Goal: Task Accomplishment & Management: Use online tool/utility

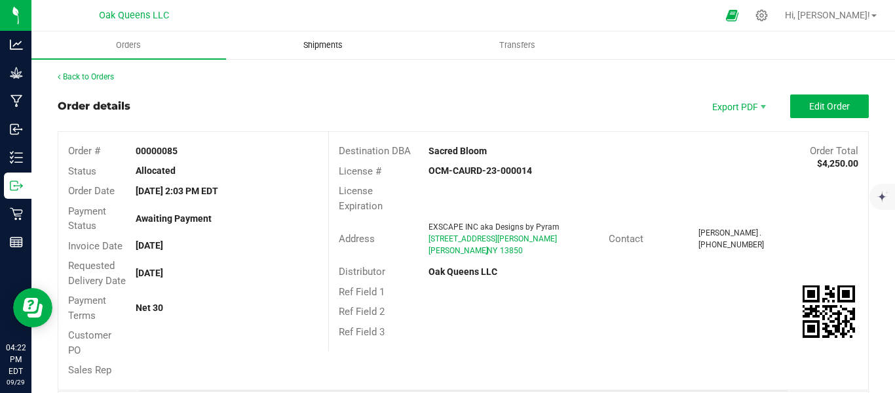
click at [327, 42] on span "Shipments" at bounding box center [323, 45] width 75 height 12
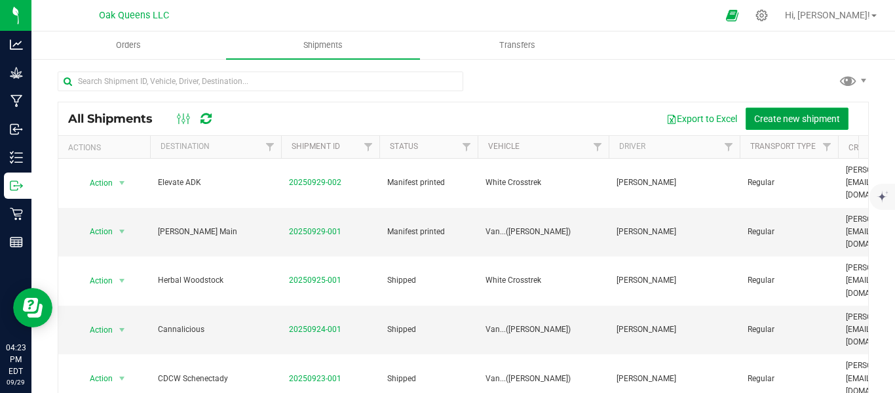
click at [783, 121] on span "Create new shipment" at bounding box center [797, 118] width 86 height 10
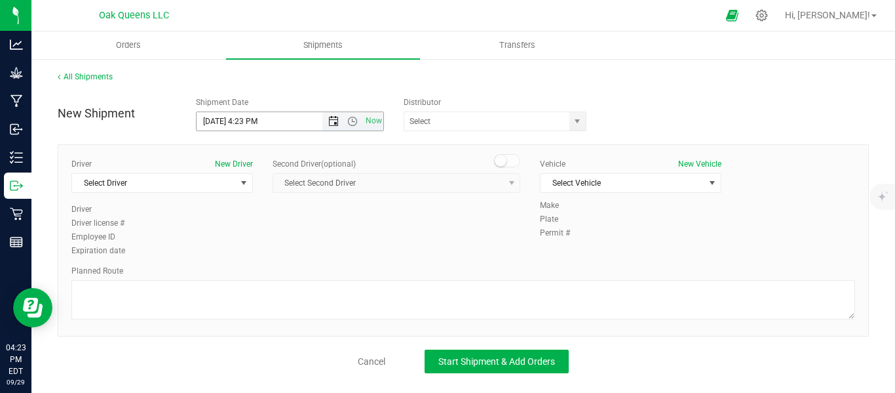
click at [336, 125] on span "Open the date view" at bounding box center [333, 121] width 10 height 10
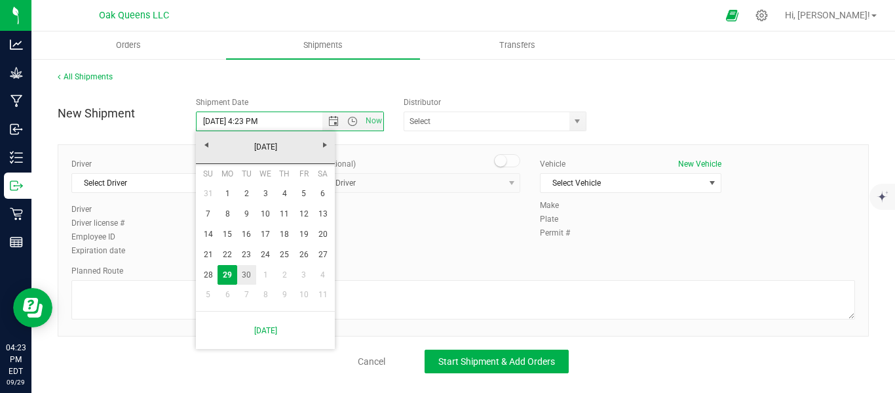
click at [241, 277] on link "30" at bounding box center [246, 275] width 19 height 20
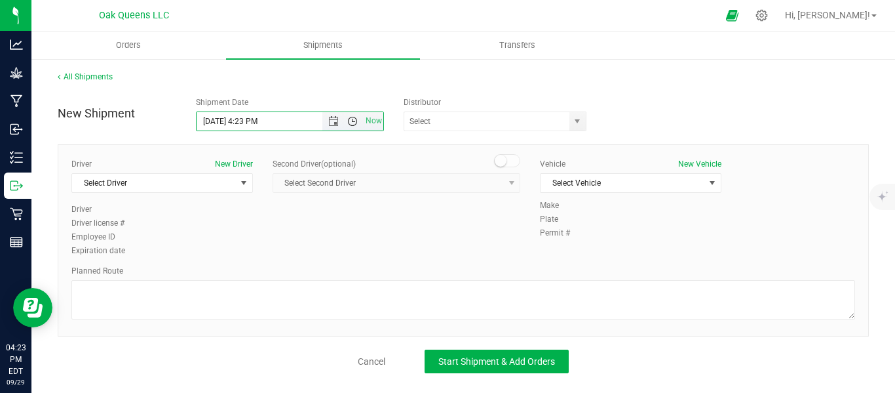
click at [354, 125] on span "Open the time view" at bounding box center [352, 121] width 10 height 10
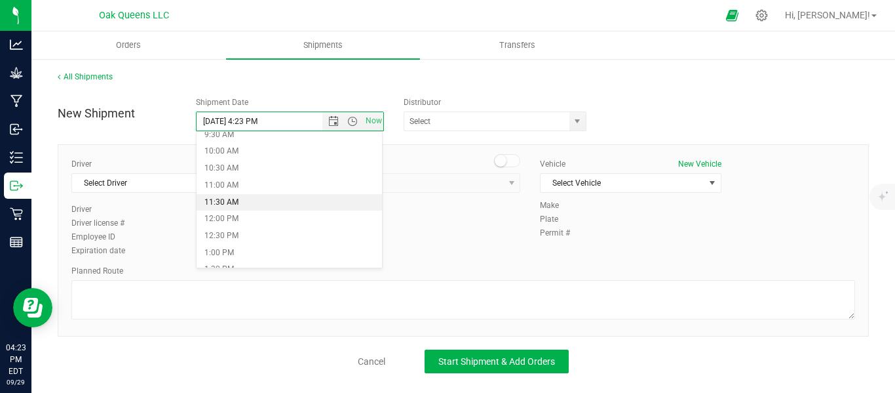
scroll to position [218, 0]
click at [223, 229] on li "9:00 AM" at bounding box center [290, 227] width 186 height 17
type input "[DATE] 9:00 AM"
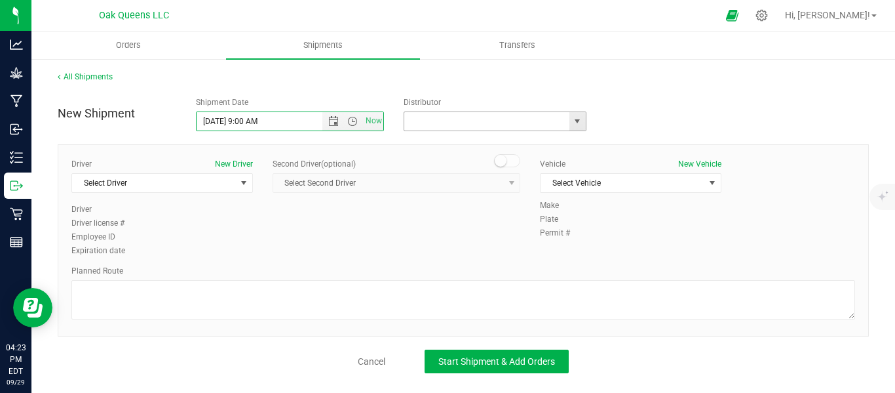
click at [445, 125] on input "text" at bounding box center [484, 121] width 160 height 18
click at [585, 121] on span "select" at bounding box center [578, 121] width 16 height 18
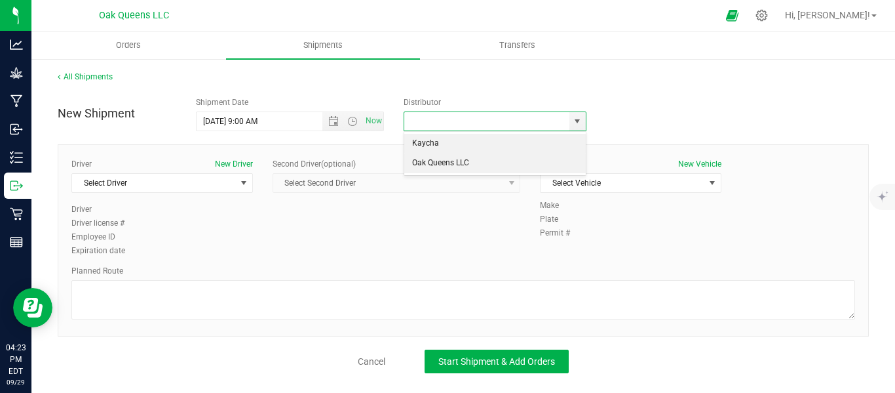
click at [457, 161] on li "Oak Queens LLC" at bounding box center [494, 163] width 181 height 20
type input "Oak Queens LLC"
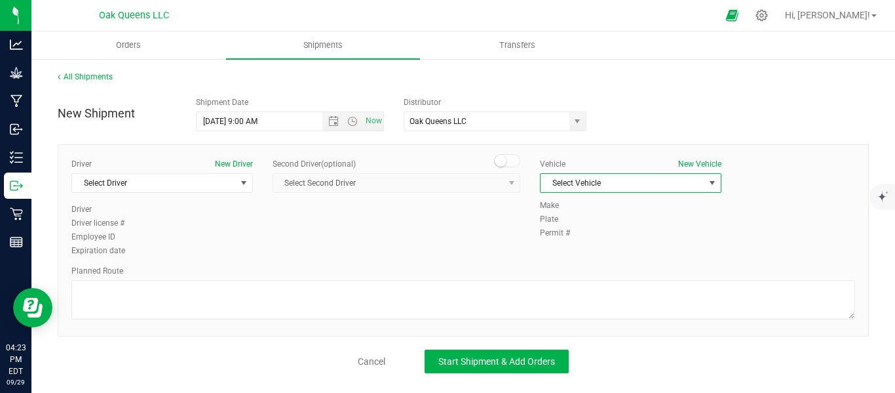
click at [714, 182] on span "select" at bounding box center [712, 183] width 10 height 10
click at [570, 262] on li "Van...([PERSON_NAME])" at bounding box center [631, 264] width 180 height 20
click at [247, 183] on span "select" at bounding box center [244, 183] width 10 height 10
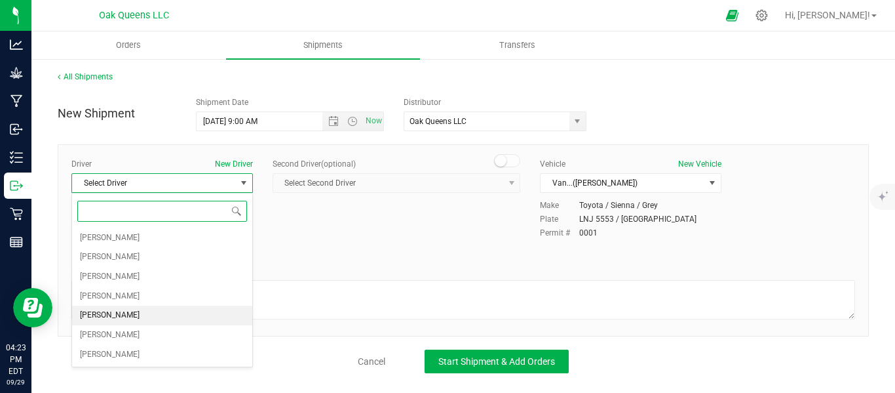
click at [111, 316] on span "[PERSON_NAME]" at bounding box center [110, 315] width 60 height 17
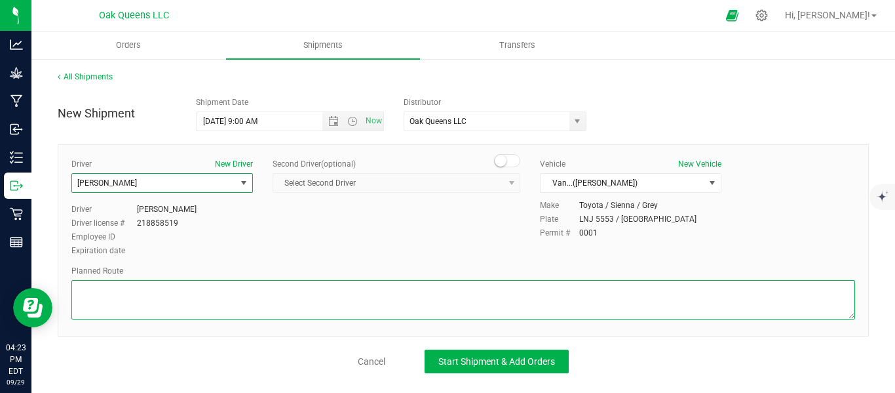
click at [153, 296] on textarea at bounding box center [463, 299] width 784 height 39
paste textarea "[STREET_ADDRESS] Head south on [GEOGRAPHIC_DATA]  7 min (4.3 mi)  Follow US-2…"
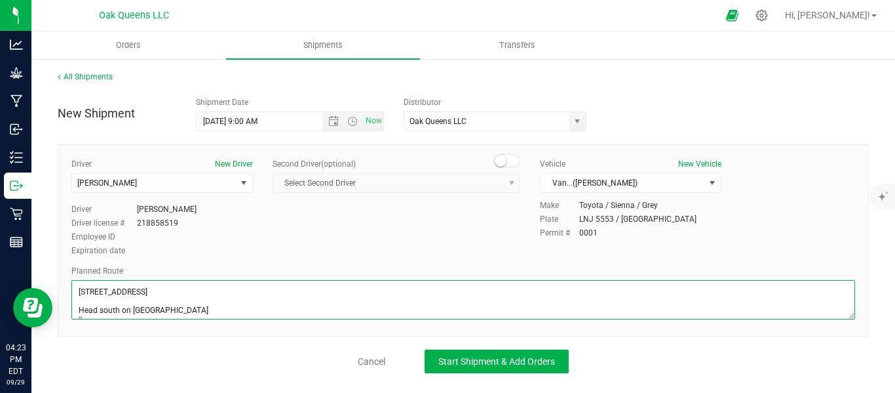
scroll to position [134, 0]
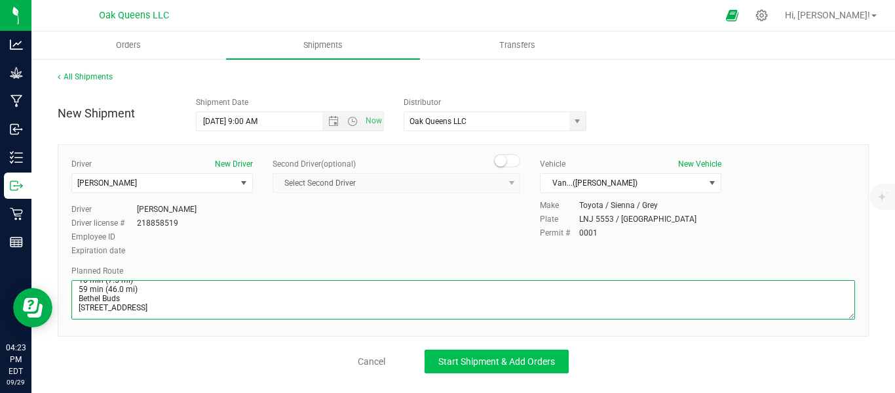
type textarea "[STREET_ADDRESS] Head south on [GEOGRAPHIC_DATA]  7 min (4.3 mi)  Follow US-2…"
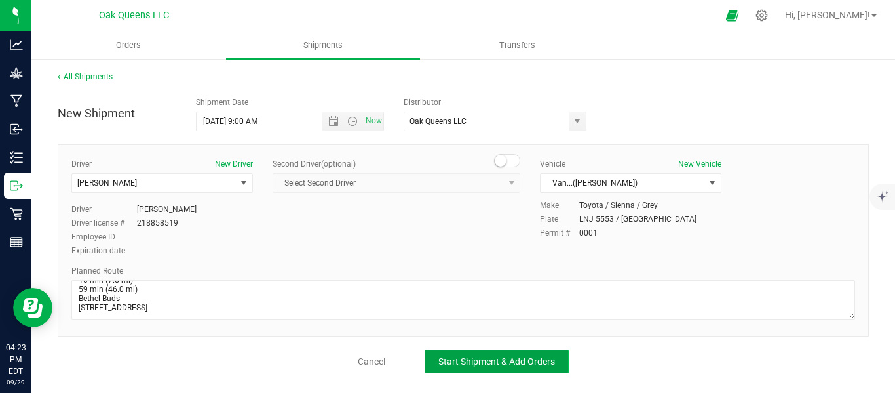
click at [492, 366] on span "Start Shipment & Add Orders" at bounding box center [497, 361] width 117 height 10
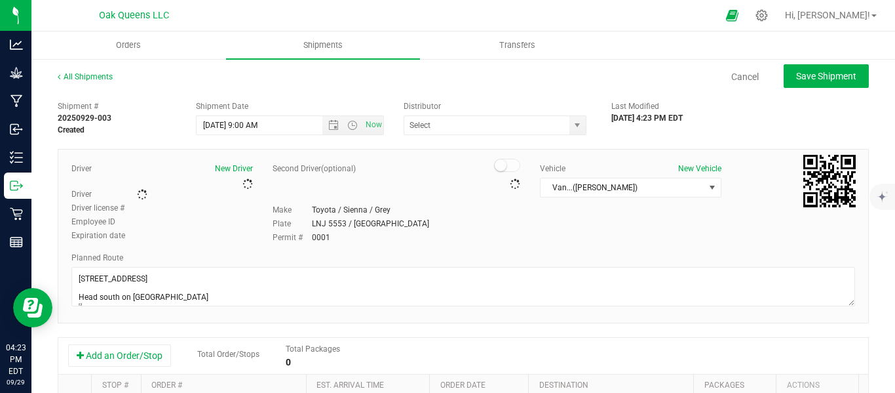
type input "Oak Queens LLC"
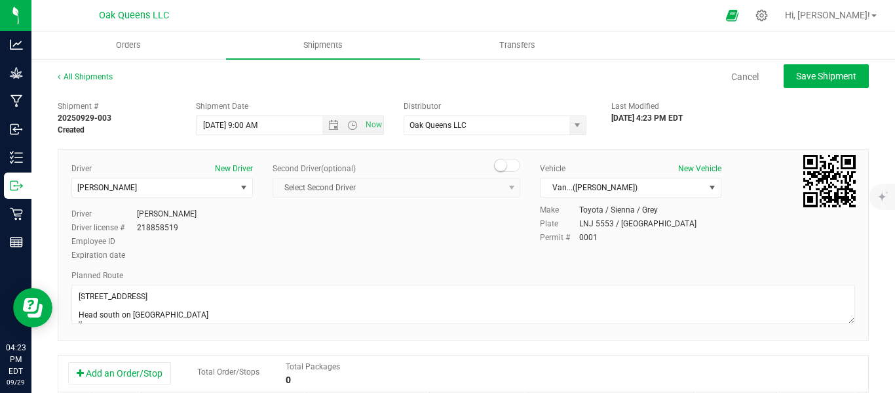
scroll to position [109, 0]
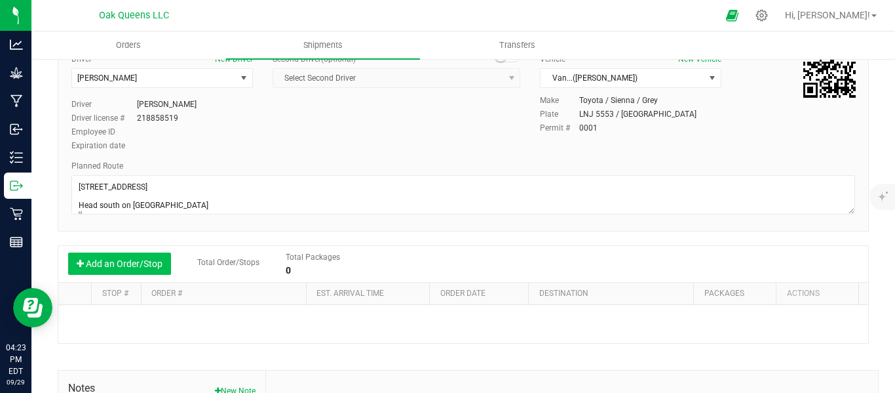
click at [147, 265] on button "Add an Order/Stop" at bounding box center [119, 263] width 103 height 22
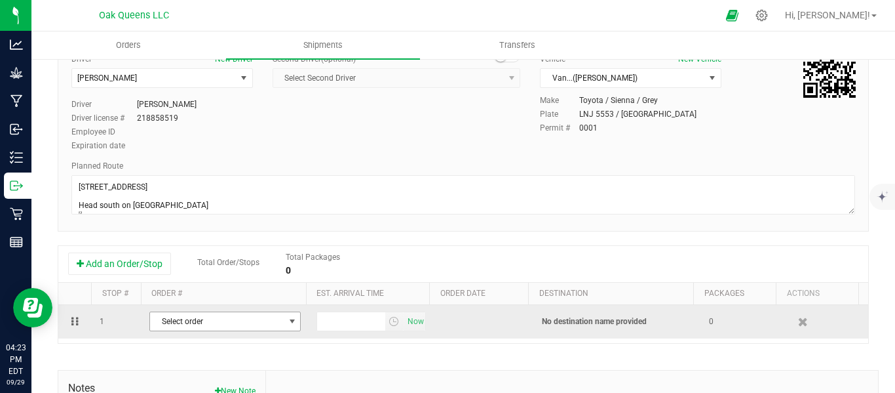
click at [284, 330] on span "select" at bounding box center [292, 321] width 16 height 18
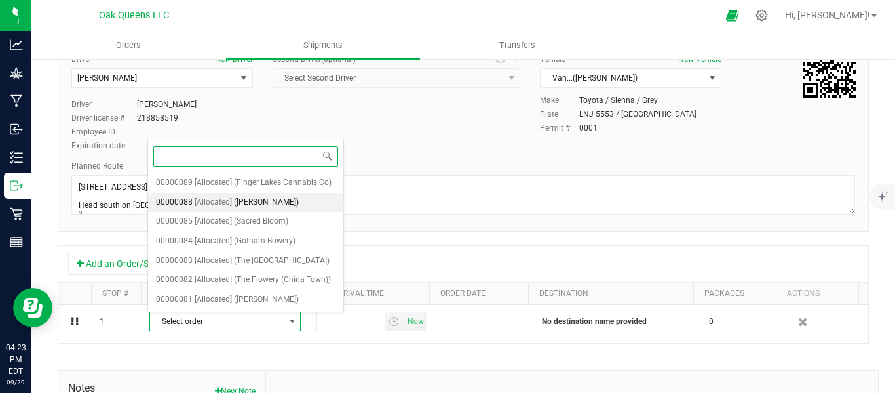
click at [249, 204] on span "([PERSON_NAME])" at bounding box center [266, 202] width 65 height 17
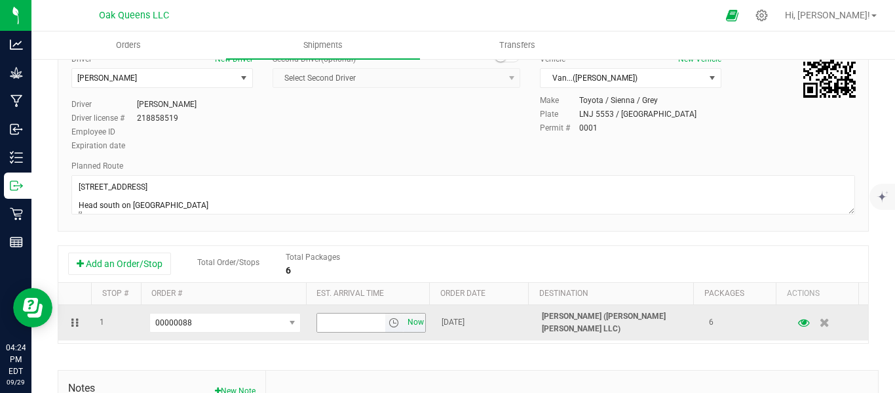
click at [408, 324] on span "Now" at bounding box center [415, 322] width 22 height 19
click at [343, 320] on input "4:24 PM" at bounding box center [351, 322] width 68 height 18
click at [389, 320] on span "select" at bounding box center [394, 322] width 10 height 10
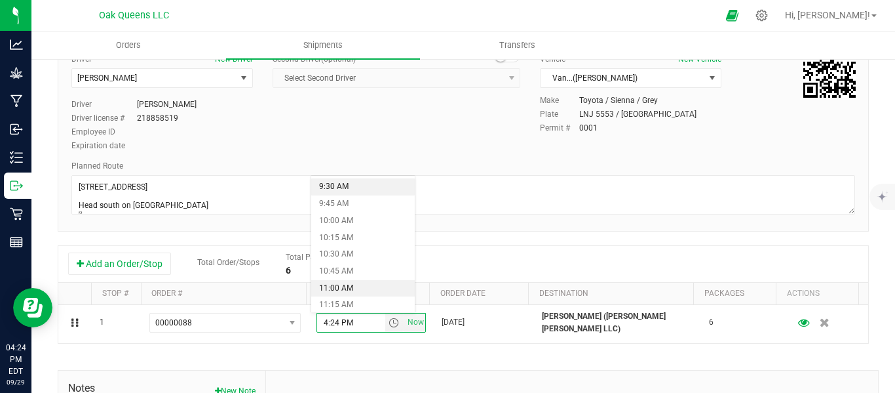
scroll to position [656, 0]
click at [341, 204] on li "10:00 AM" at bounding box center [363, 205] width 104 height 17
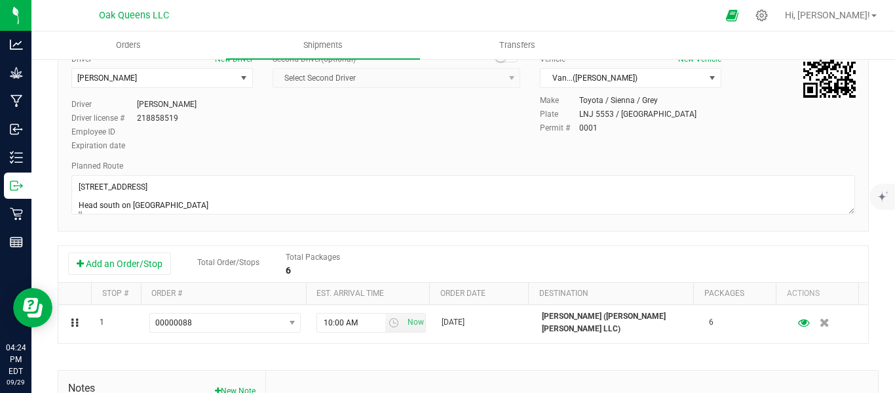
click at [454, 357] on div "Shipment # 20250929-003 Created Shipment Date [DATE] 9:00 AM Now Distributor Oa…" at bounding box center [464, 266] width 812 height 562
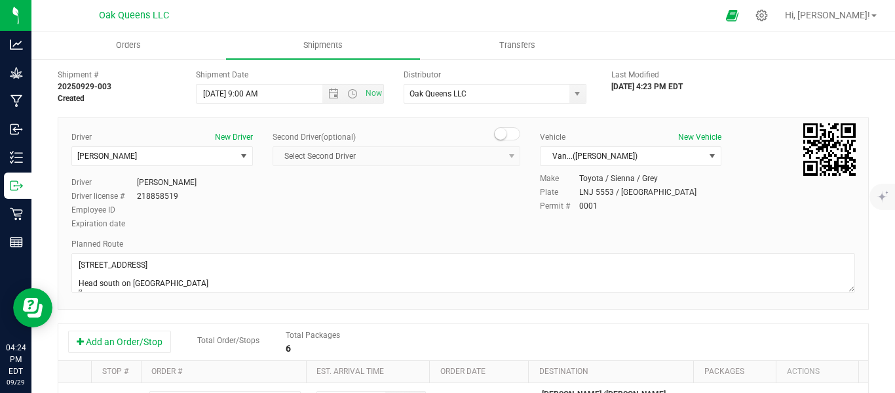
scroll to position [0, 0]
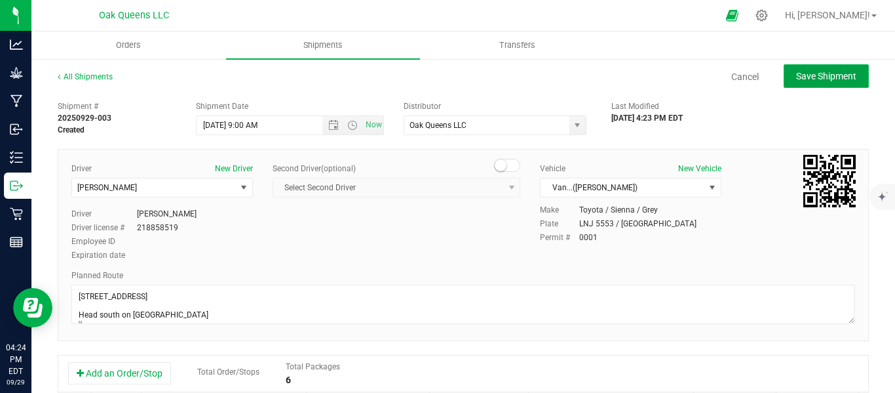
click at [796, 73] on span "Save Shipment" at bounding box center [826, 76] width 60 height 10
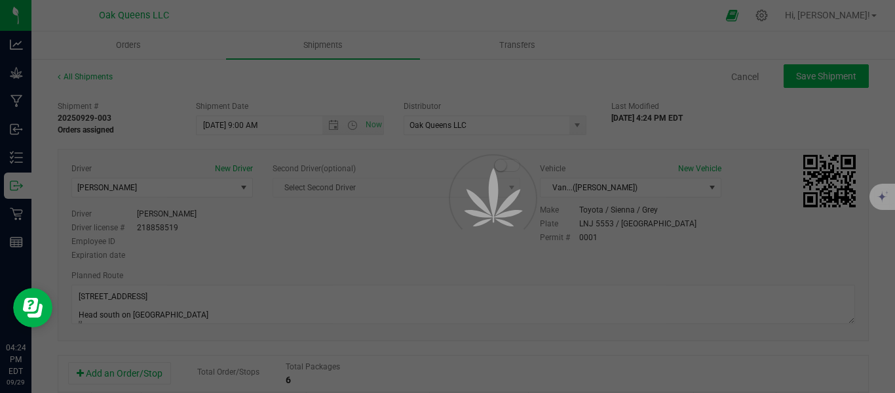
type input "[DATE] 1:00 PM"
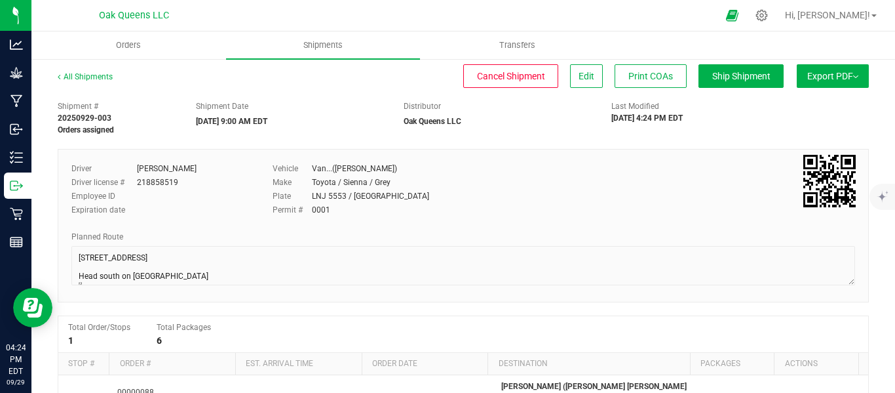
click at [837, 75] on span "Export PDF" at bounding box center [833, 76] width 51 height 10
click at [821, 118] on li "Manifest by Lot" at bounding box center [829, 125] width 132 height 20
click at [330, 43] on span "Shipments" at bounding box center [323, 45] width 75 height 12
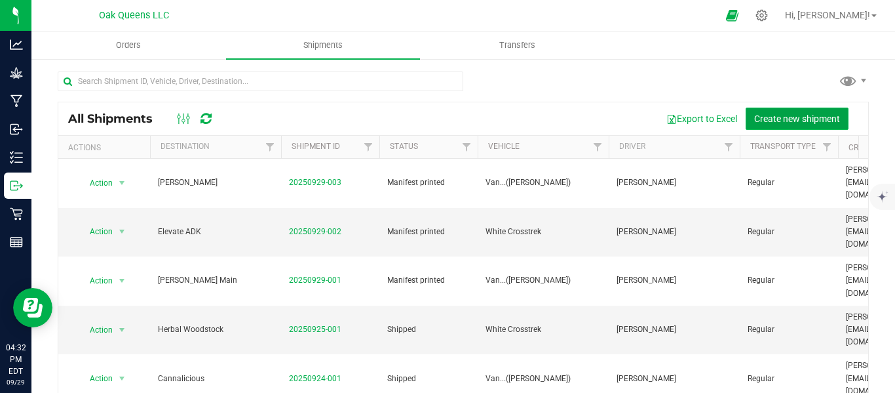
click at [777, 115] on span "Create new shipment" at bounding box center [797, 118] width 86 height 10
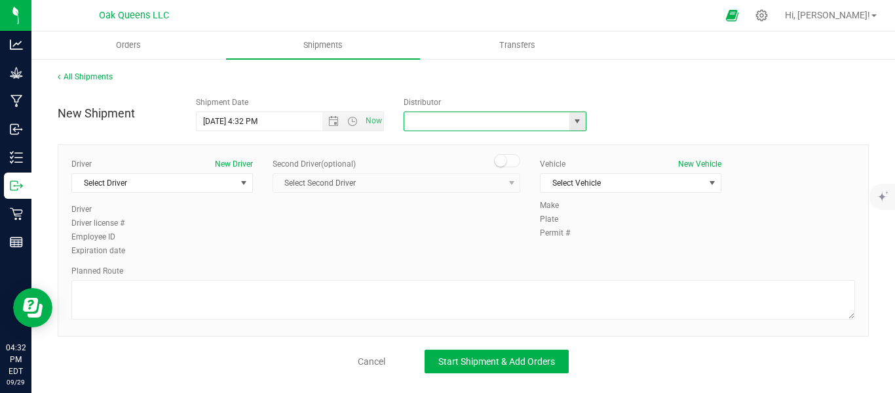
click at [463, 126] on input "text" at bounding box center [484, 121] width 160 height 18
drag, startPoint x: 362, startPoint y: 120, endPoint x: 345, endPoint y: 121, distance: 17.7
click at [352, 120] on span "Now" at bounding box center [354, 121] width 62 height 18
click at [333, 121] on span "Open the date view" at bounding box center [333, 121] width 10 height 10
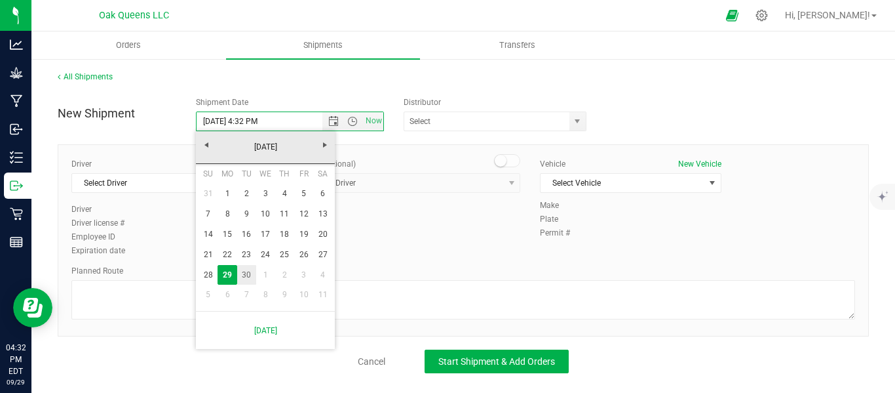
click at [248, 279] on link "30" at bounding box center [246, 275] width 19 height 20
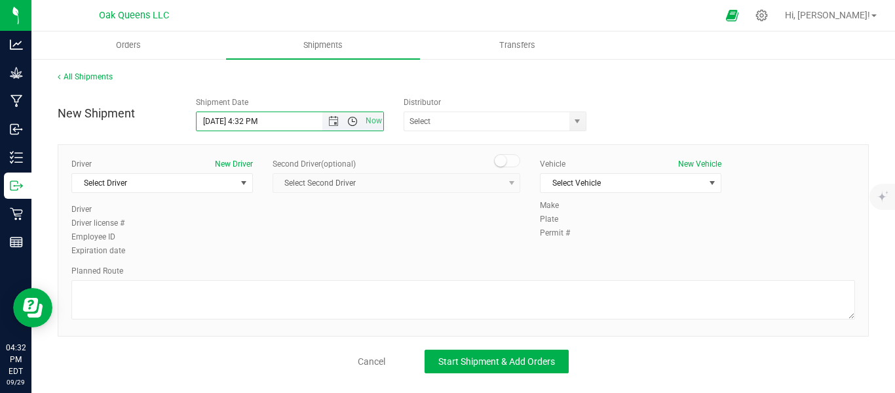
click at [348, 126] on span "Open the time view" at bounding box center [352, 121] width 10 height 10
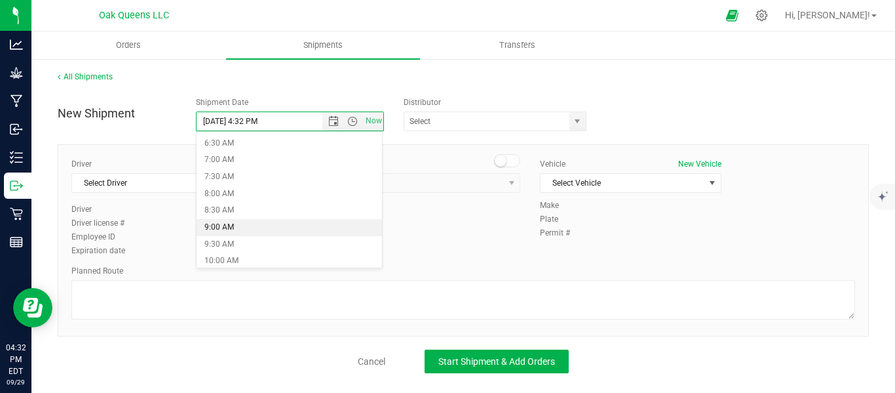
click at [224, 225] on li "9:00 AM" at bounding box center [290, 227] width 186 height 17
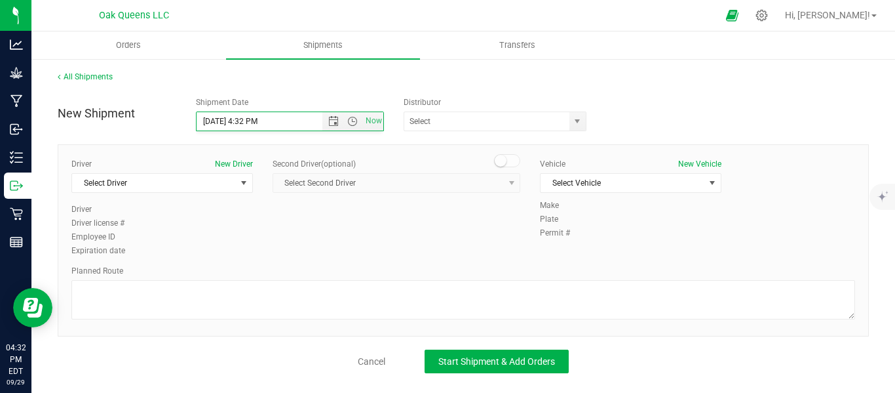
type input "[DATE] 9:00 AM"
click at [576, 120] on span "select" at bounding box center [577, 121] width 10 height 10
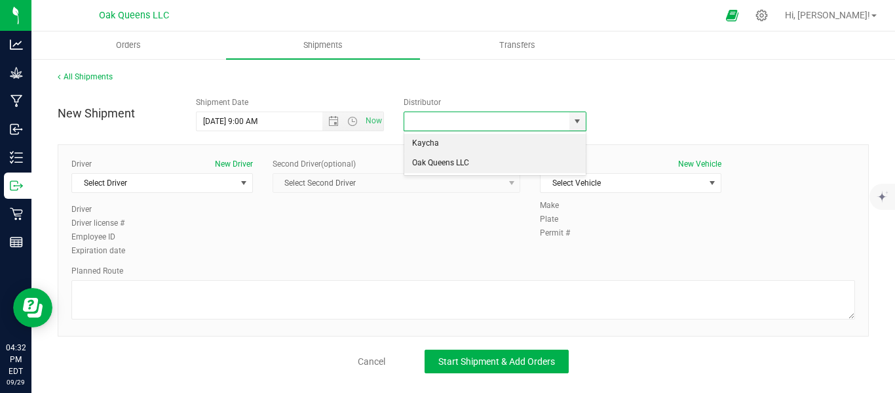
click at [445, 165] on li "Oak Queens LLC" at bounding box center [494, 163] width 181 height 20
type input "Oak Queens LLC"
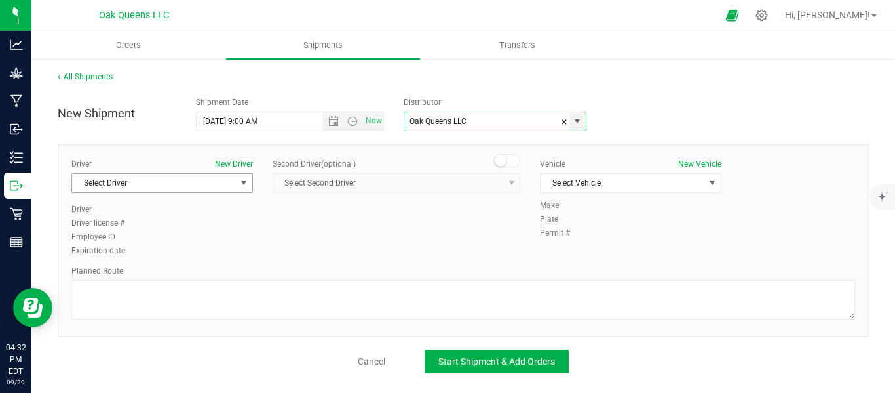
click at [240, 182] on span "select" at bounding box center [244, 183] width 10 height 10
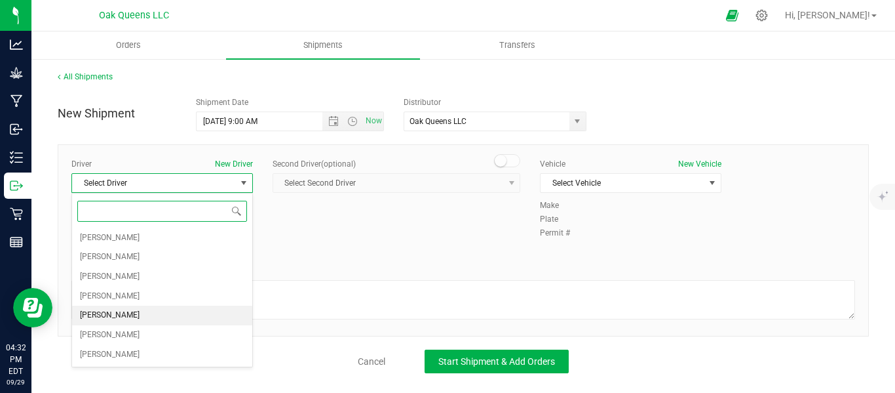
click at [111, 309] on span "[PERSON_NAME]" at bounding box center [110, 315] width 60 height 17
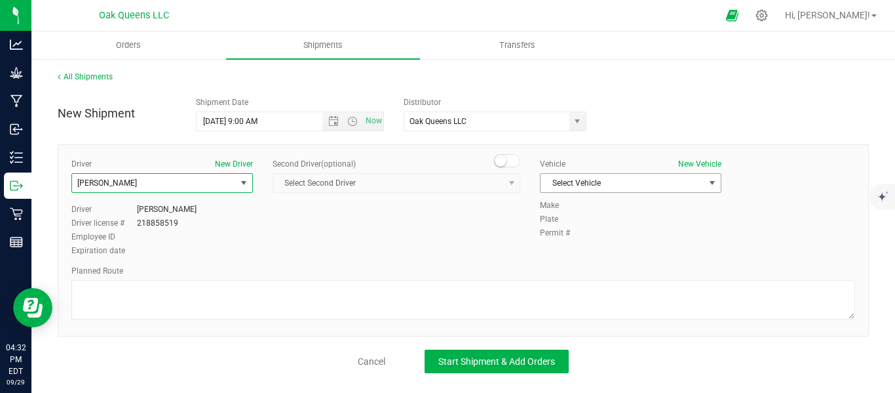
click at [716, 182] on span "select" at bounding box center [712, 183] width 10 height 10
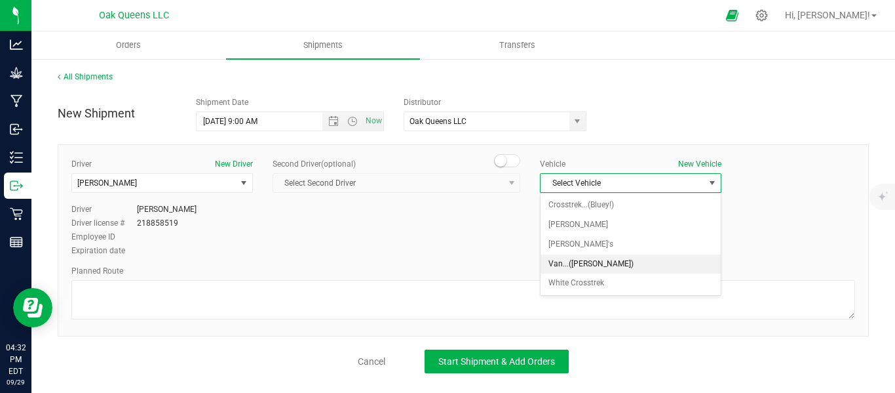
click at [568, 265] on li "Van...([PERSON_NAME])" at bounding box center [631, 264] width 180 height 20
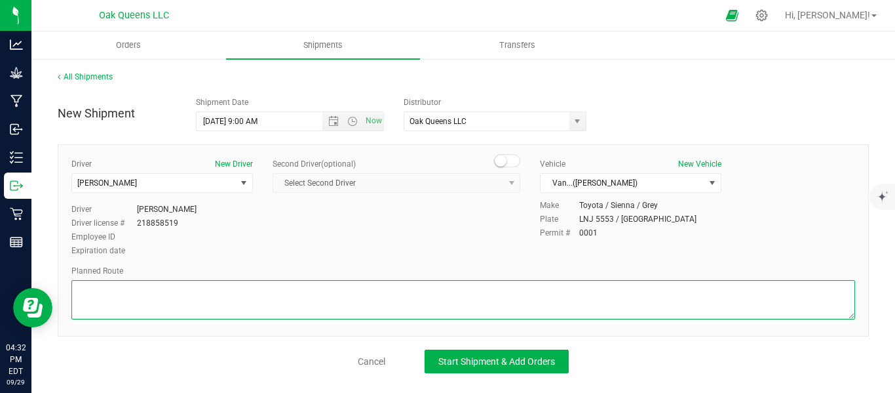
click at [250, 296] on textarea at bounding box center [463, 299] width 784 height 39
paste textarea "[PERSON_NAME] [STREET_ADDRESS] Head west on NY-17B W/State Rte 55 W toward Rode…"
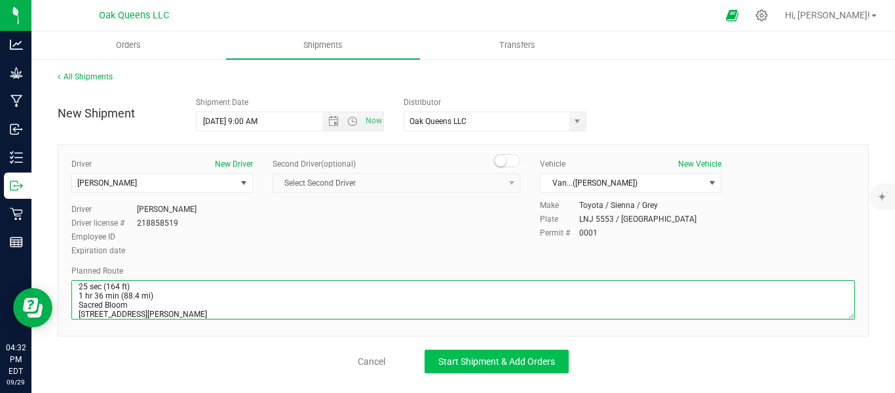
type textarea "[PERSON_NAME] [STREET_ADDRESS] Head west on NY-17B W/State Rte 55 W toward Rode…"
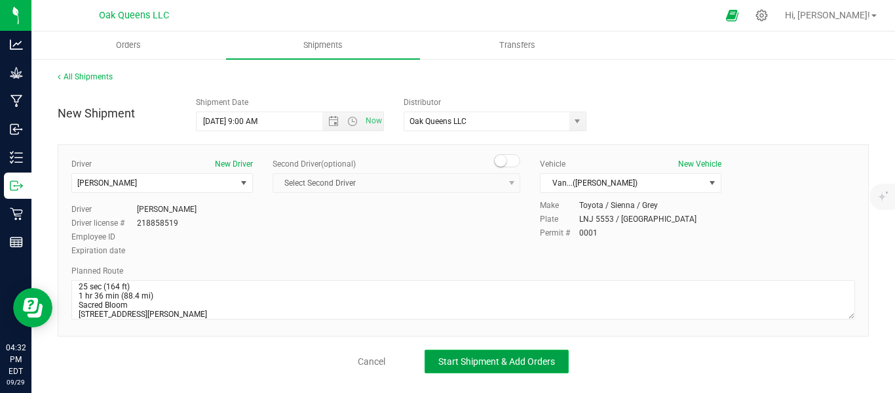
click at [509, 353] on button "Start Shipment & Add Orders" at bounding box center [497, 361] width 144 height 24
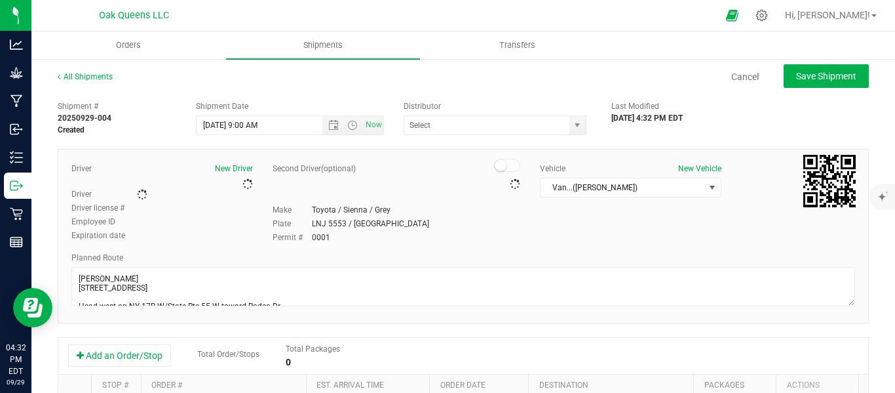
type input "Oak Queens LLC"
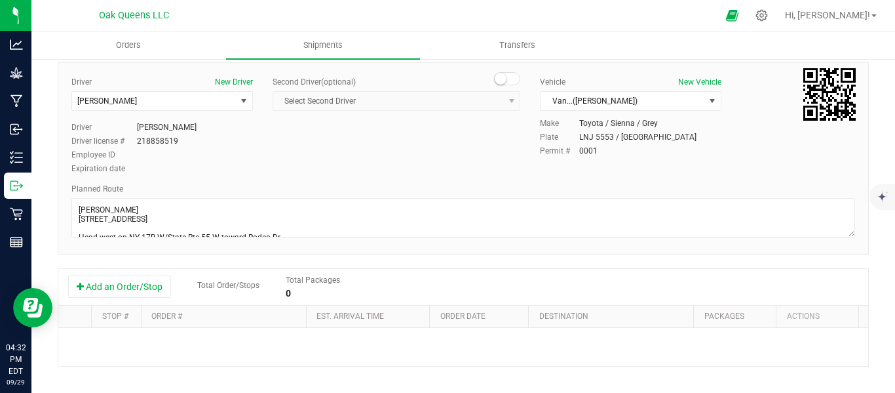
scroll to position [218, 0]
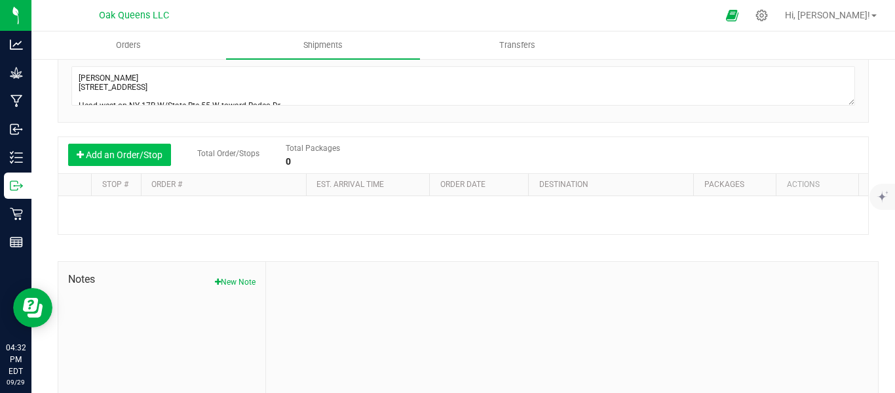
click at [120, 157] on button "Add an Order/Stop" at bounding box center [119, 155] width 103 height 22
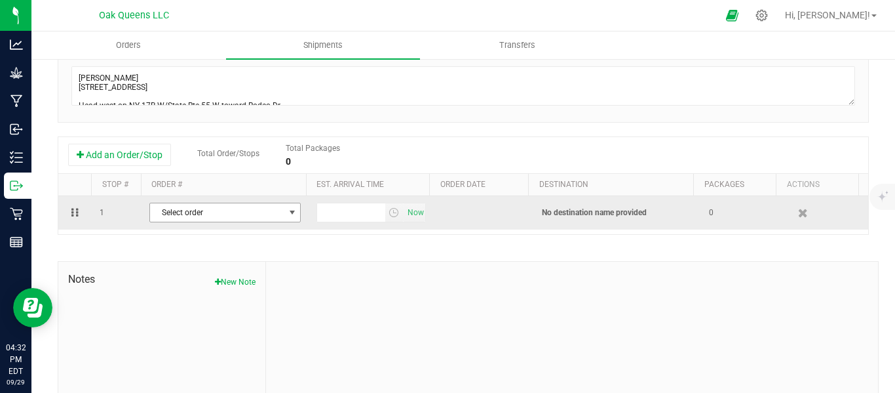
click at [287, 218] on span "select" at bounding box center [292, 212] width 10 height 10
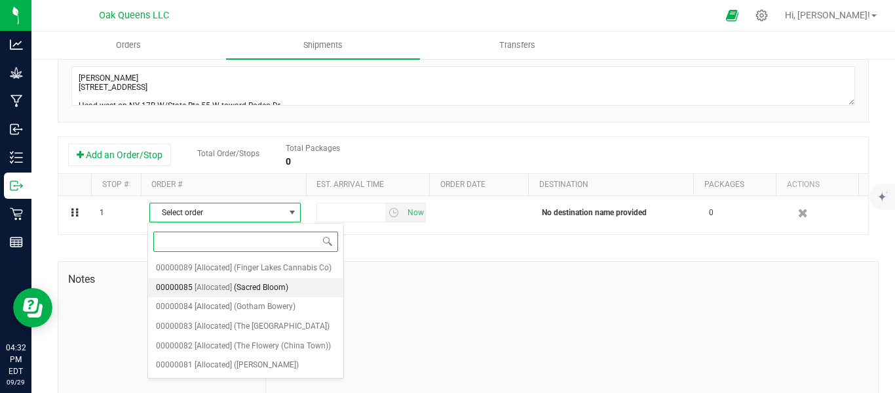
click at [227, 289] on span "[Allocated]" at bounding box center [213, 287] width 37 height 17
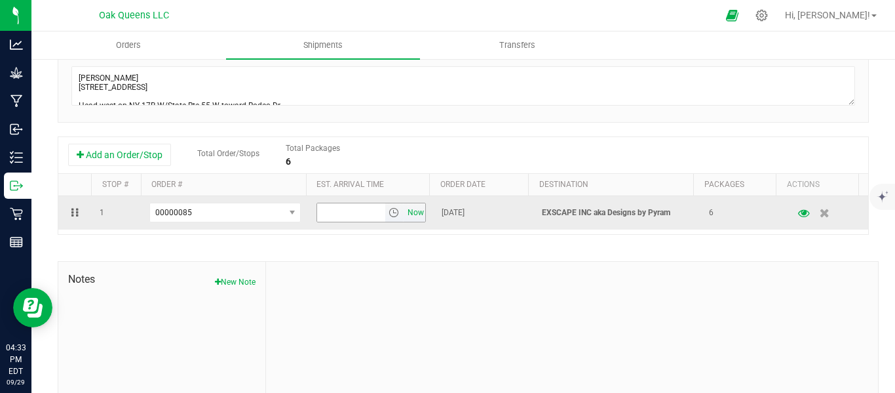
click at [413, 214] on span "Now" at bounding box center [415, 212] width 22 height 19
click at [389, 213] on span "select" at bounding box center [394, 212] width 10 height 10
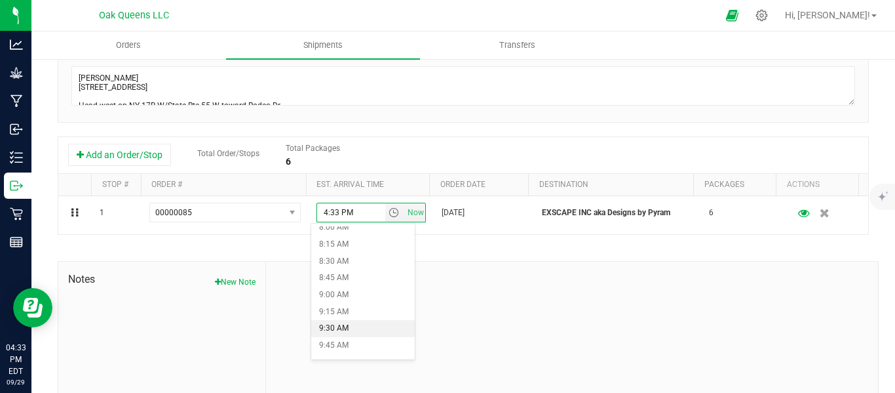
scroll to position [765, 0]
click at [335, 281] on li "12:00 PM" at bounding box center [363, 277] width 104 height 17
click at [463, 290] on div at bounding box center [572, 350] width 612 height 176
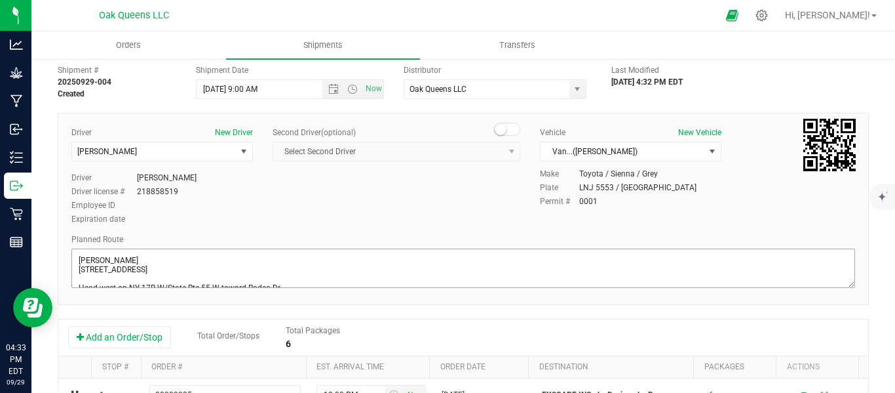
scroll to position [0, 0]
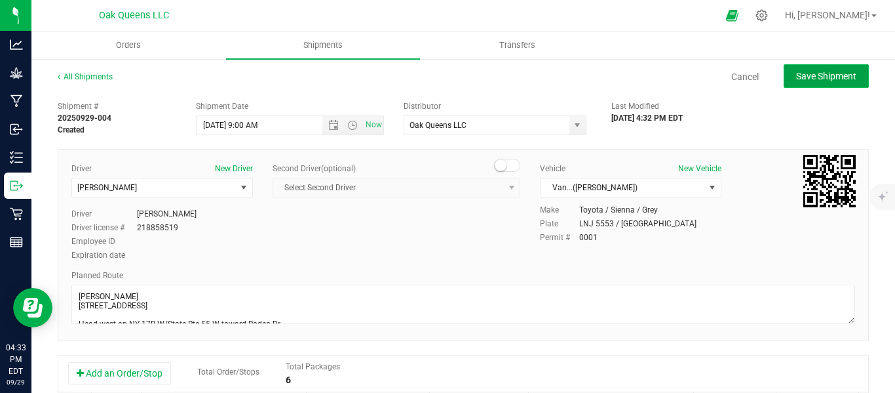
click at [814, 74] on span "Save Shipment" at bounding box center [826, 76] width 60 height 10
type input "[DATE] 1:00 PM"
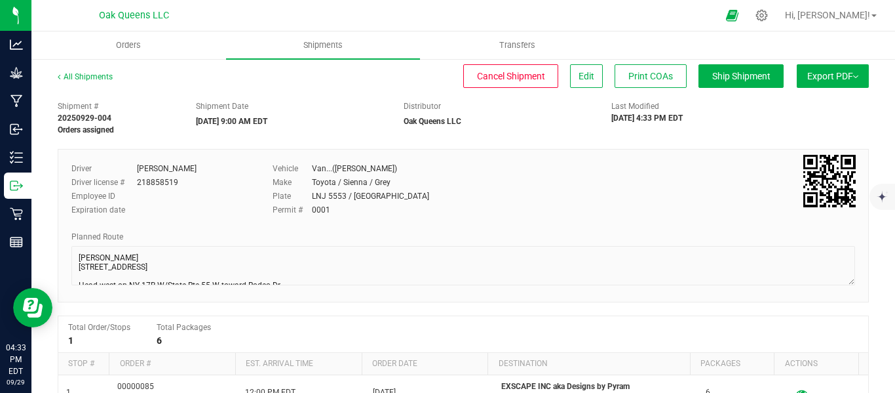
click at [818, 82] on button "Export PDF" at bounding box center [833, 76] width 72 height 24
click at [792, 128] on span "Manifest by Lot" at bounding box center [799, 124] width 54 height 9
click at [127, 52] on uib-tab-heading "Orders" at bounding box center [128, 45] width 195 height 28
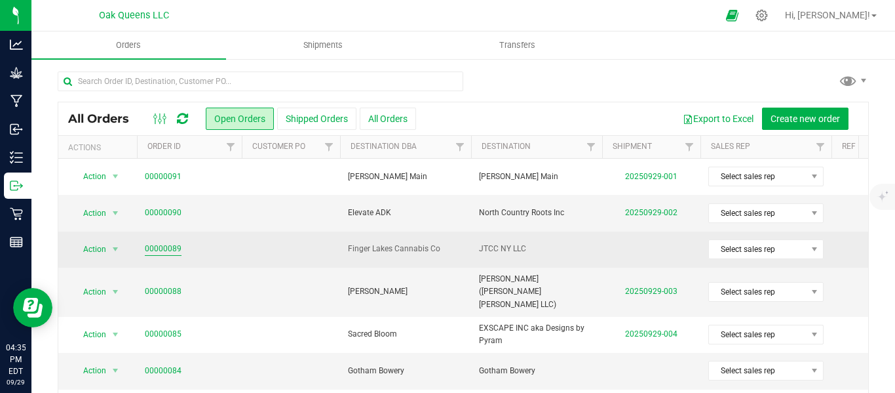
click at [157, 250] on link "00000089" at bounding box center [163, 249] width 37 height 12
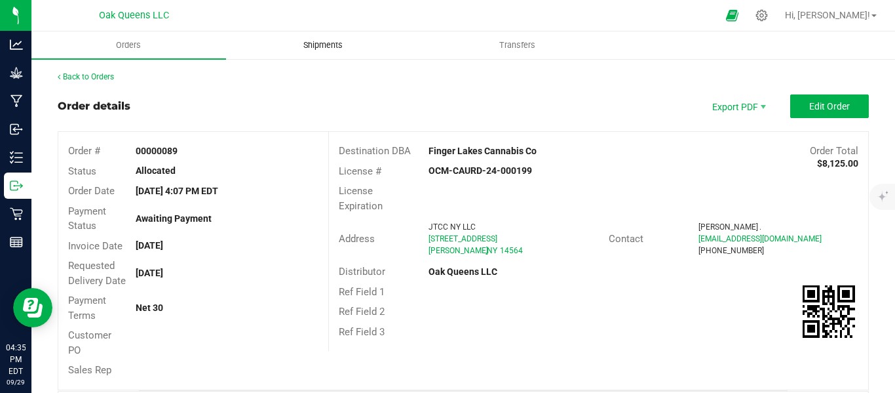
click at [307, 36] on uib-tab-heading "Shipments" at bounding box center [323, 45] width 193 height 26
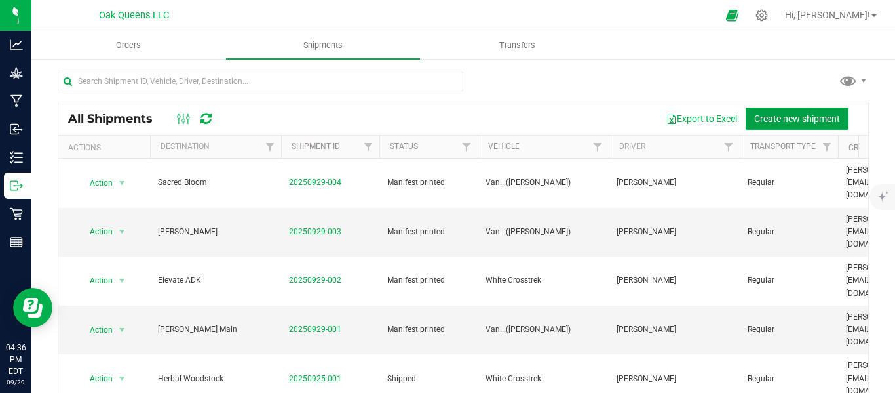
click at [763, 118] on span "Create new shipment" at bounding box center [797, 118] width 86 height 10
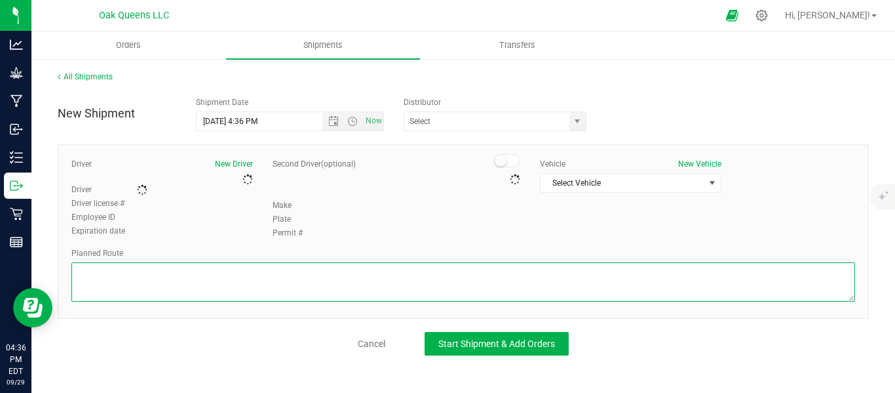
click at [235, 289] on textarea at bounding box center [463, 281] width 784 height 39
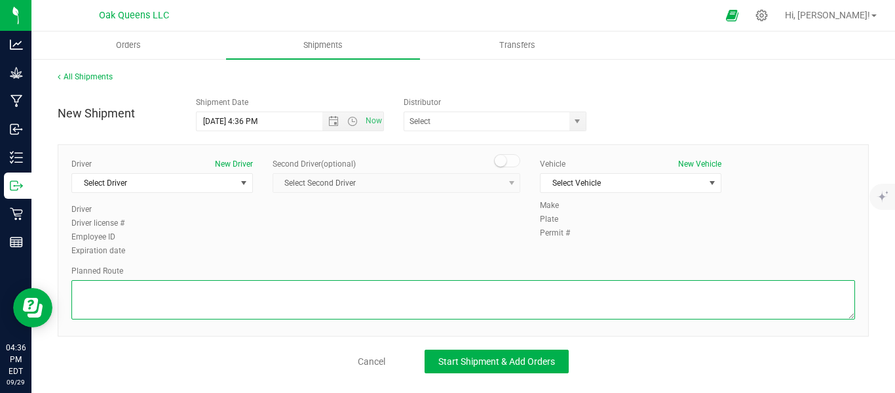
paste textarea "Sacred Bloom [STREET_ADDRESS][PERSON_NAME]  Get on NY-17 E in [GEOGRAPHIC_DATA…"
type textarea "Sacred Bloom [STREET_ADDRESS][PERSON_NAME]  Get on NY-17 E in [GEOGRAPHIC_DATA…"
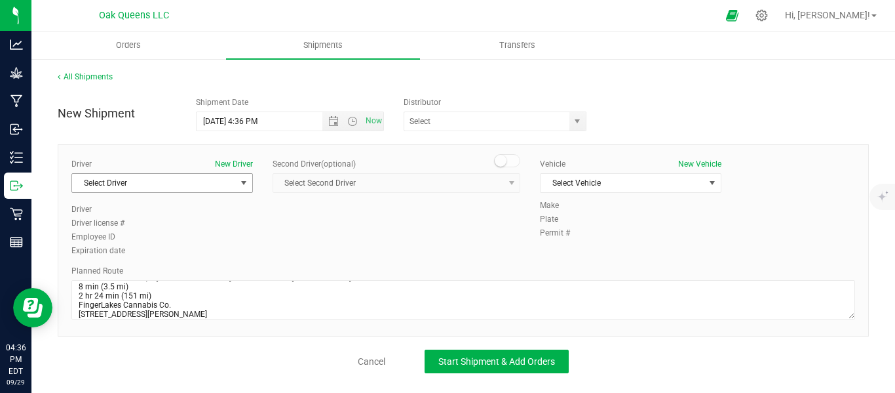
click at [250, 185] on span "select" at bounding box center [243, 183] width 16 height 18
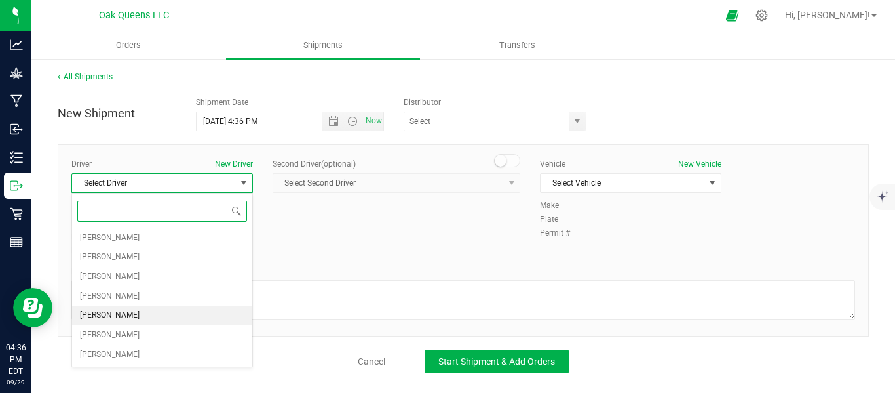
click at [109, 317] on span "[PERSON_NAME]" at bounding box center [110, 315] width 60 height 17
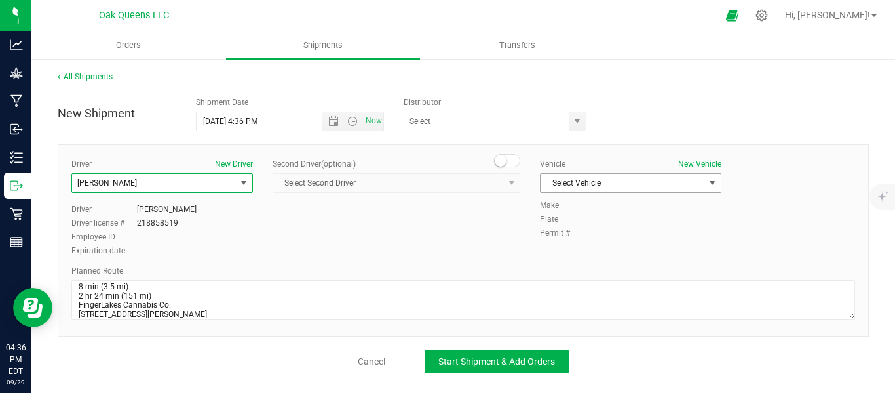
click at [713, 186] on span "select" at bounding box center [712, 183] width 10 height 10
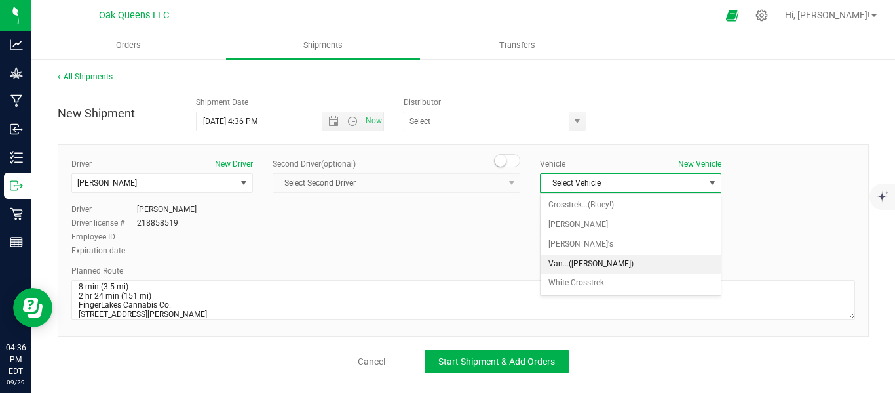
click at [582, 262] on li "Van...([PERSON_NAME])" at bounding box center [631, 264] width 180 height 20
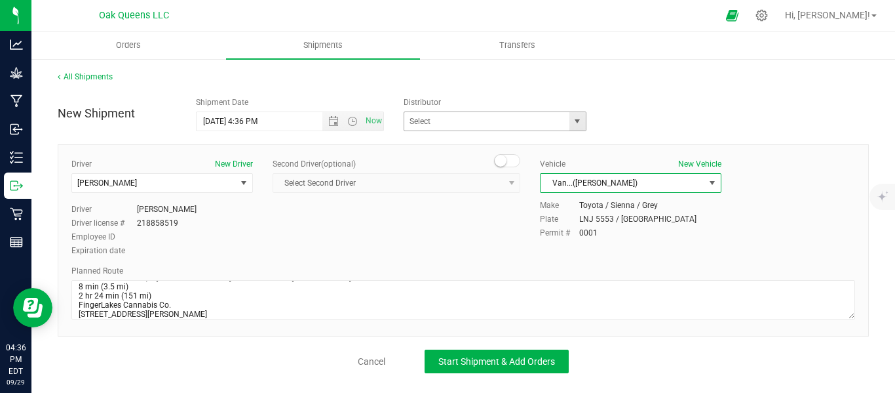
click at [577, 121] on span "select" at bounding box center [577, 121] width 10 height 10
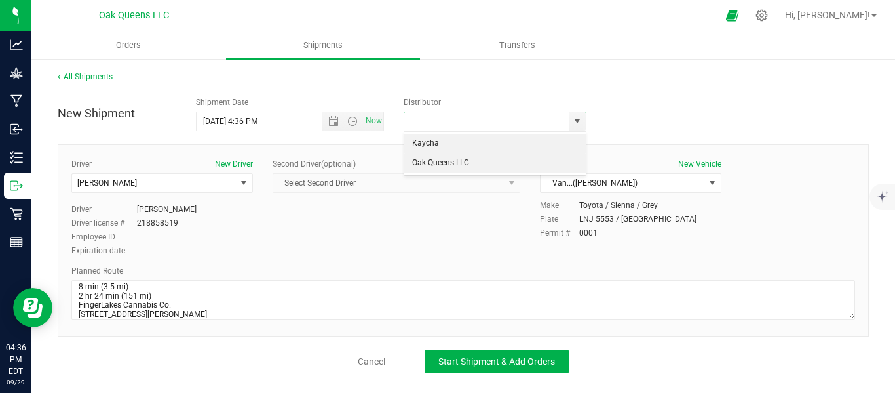
click at [467, 158] on li "Oak Queens LLC" at bounding box center [494, 163] width 181 height 20
type input "Oak Queens LLC"
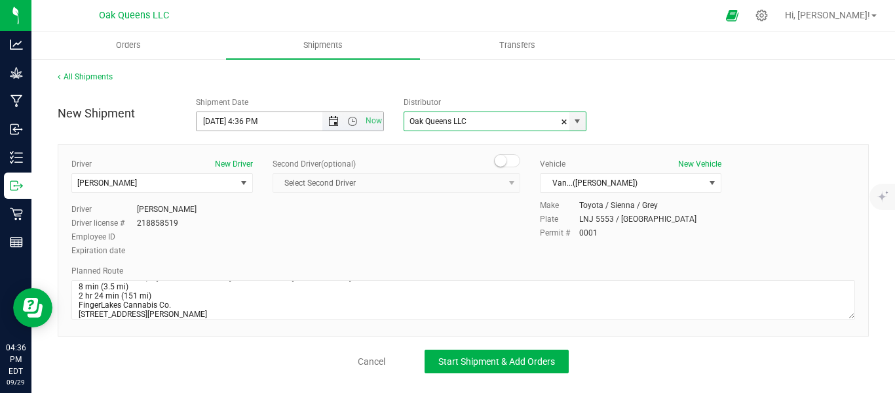
click at [326, 122] on span "Open the date view" at bounding box center [334, 121] width 22 height 10
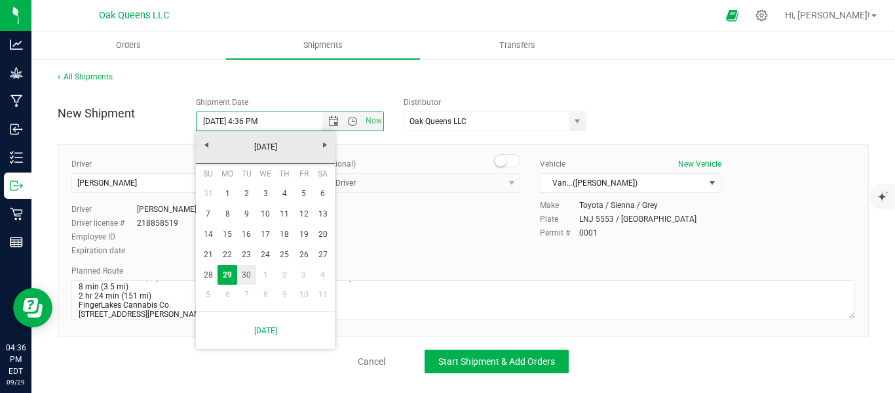
click at [251, 273] on link "30" at bounding box center [246, 275] width 19 height 20
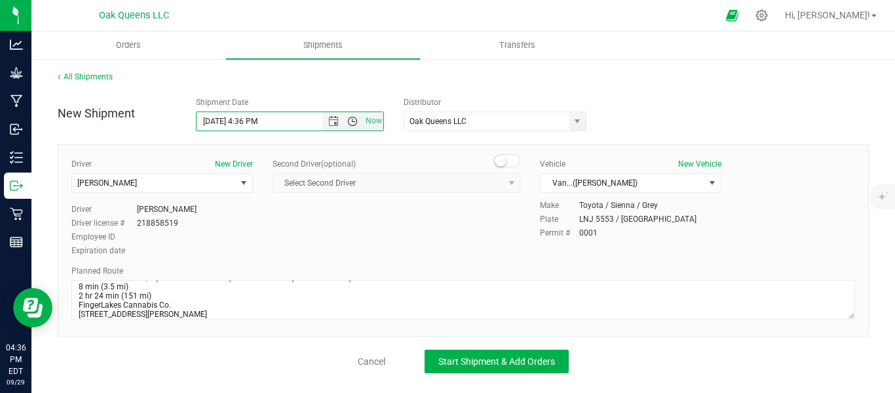
click at [352, 122] on span "Open the time view" at bounding box center [352, 121] width 10 height 10
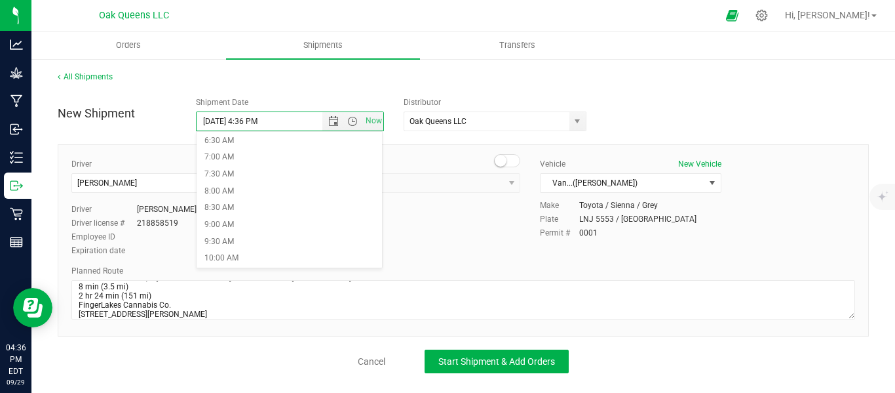
scroll to position [218, 0]
click at [229, 224] on li "9:00 AM" at bounding box center [290, 227] width 186 height 17
type input "[DATE] 9:00 AM"
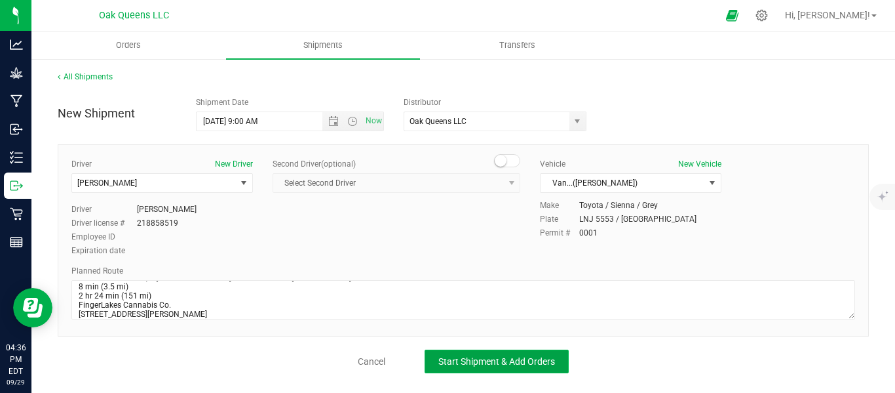
click at [496, 362] on span "Start Shipment & Add Orders" at bounding box center [497, 361] width 117 height 10
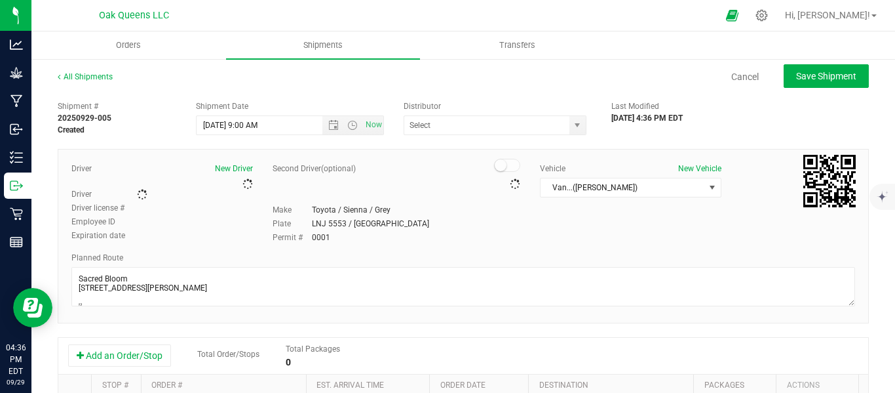
type input "Oak Queens LLC"
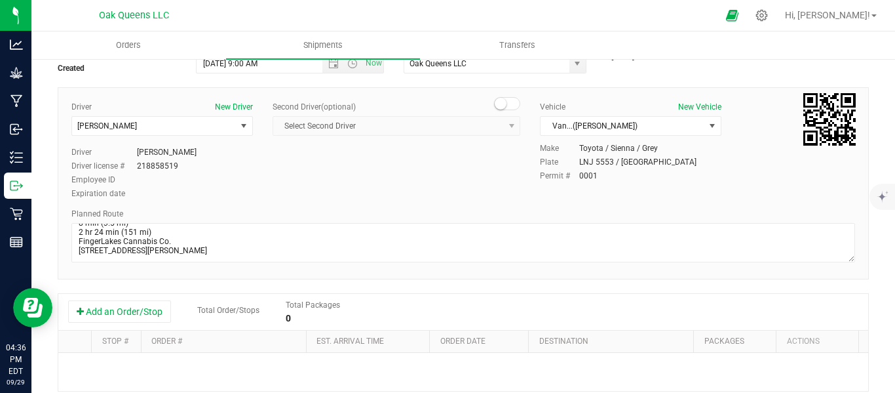
scroll to position [109, 0]
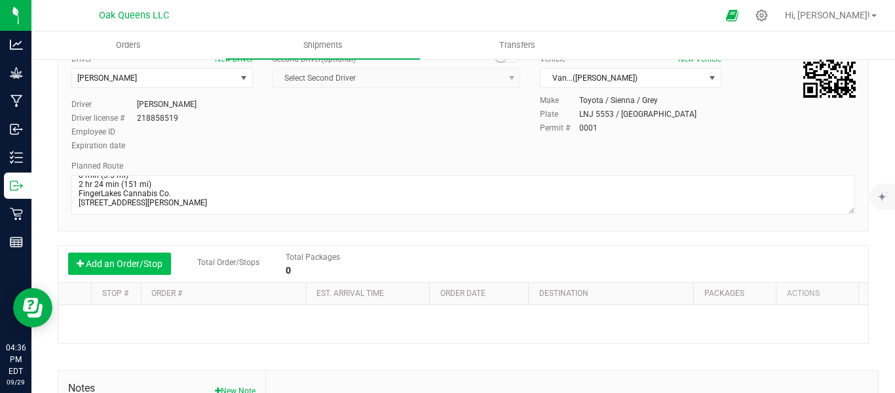
click at [129, 258] on button "Add an Order/Stop" at bounding box center [119, 263] width 103 height 22
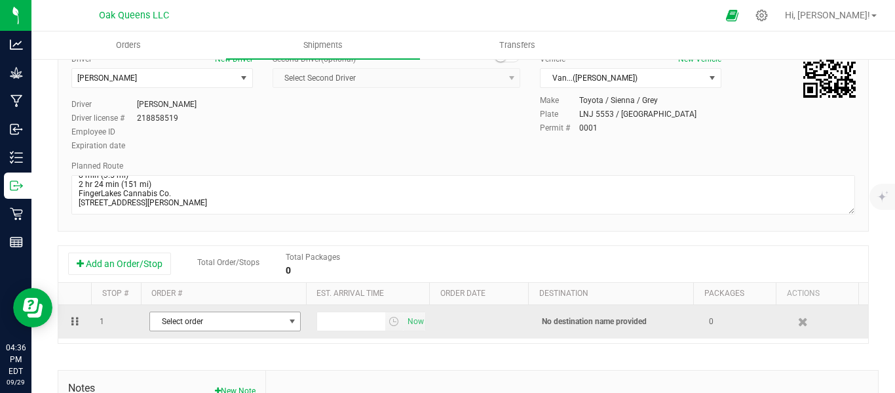
click at [287, 323] on span "select" at bounding box center [292, 321] width 10 height 10
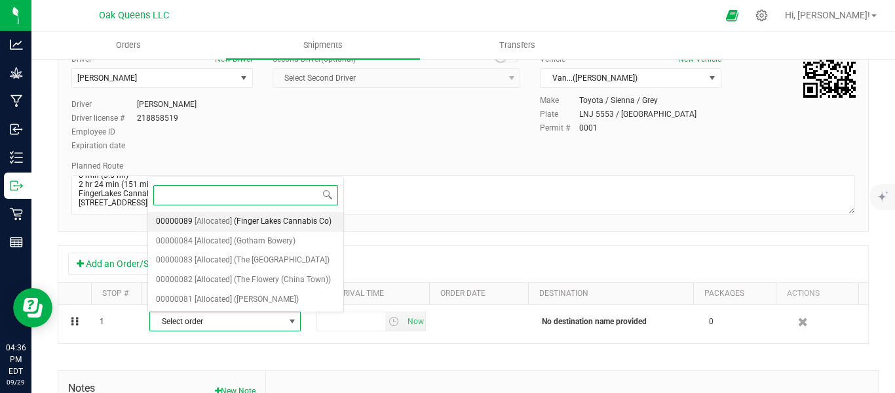
click at [287, 220] on span "(Finger Lakes Cannabis Co)" at bounding box center [283, 221] width 98 height 17
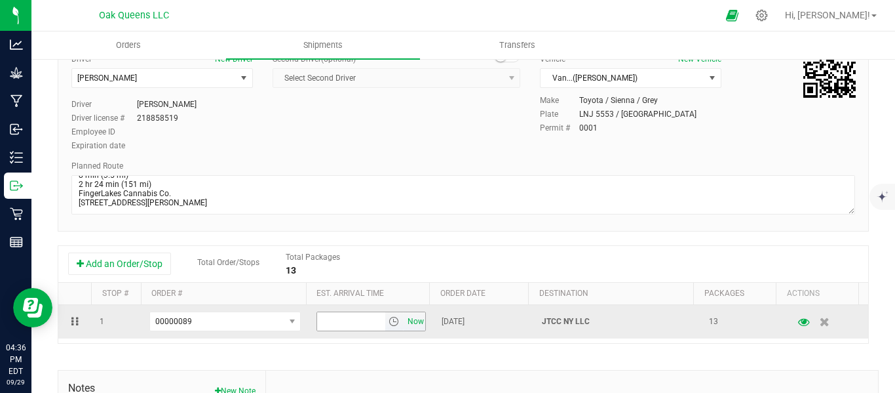
click at [404, 325] on span "Now" at bounding box center [415, 321] width 22 height 19
click at [389, 321] on span "select" at bounding box center [394, 321] width 10 height 10
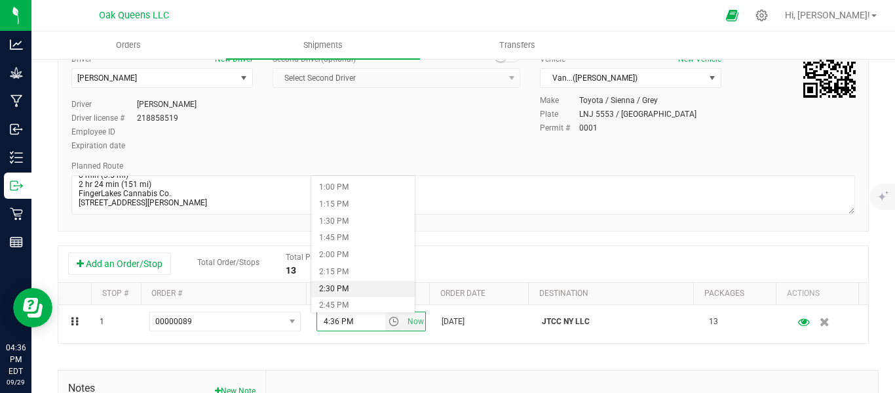
scroll to position [983, 0]
click at [338, 216] on li "3:00 PM" at bounding box center [363, 214] width 104 height 17
click at [644, 248] on div "Add an Order/Stop Total Order/Stops Total Packages 13" at bounding box center [463, 264] width 810 height 37
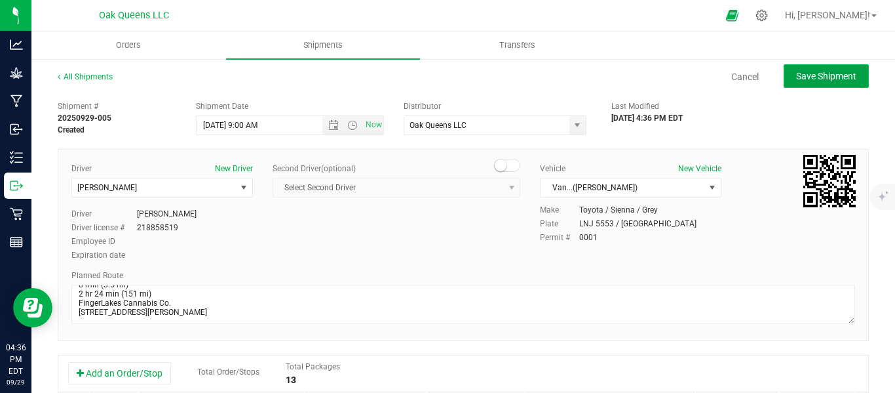
click at [817, 80] on span "Save Shipment" at bounding box center [826, 76] width 60 height 10
type input "[DATE] 1:00 PM"
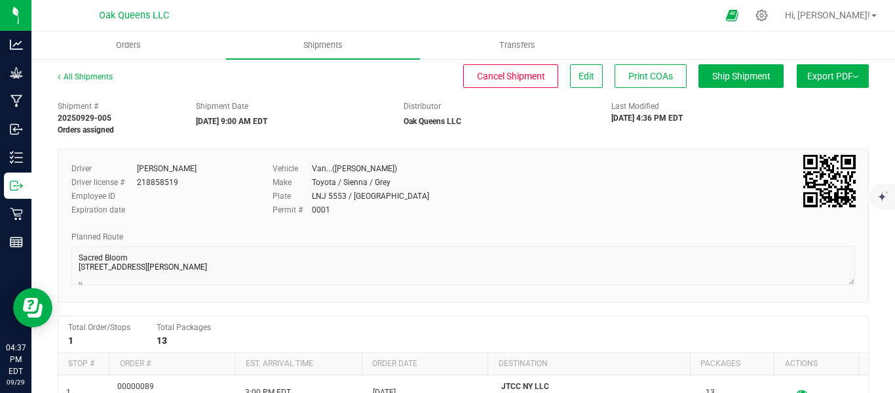
click at [819, 76] on span "Export PDF" at bounding box center [833, 76] width 51 height 10
click at [802, 121] on span "Manifest by Lot" at bounding box center [799, 124] width 54 height 9
click at [340, 47] on span "Shipments" at bounding box center [323, 45] width 75 height 12
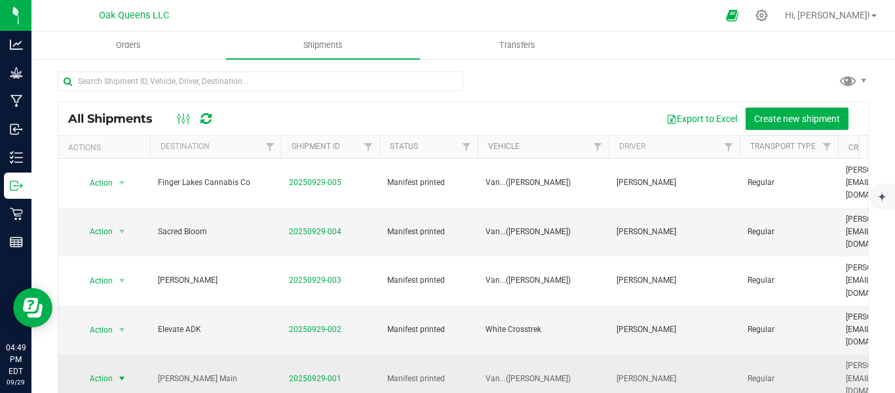
click at [121, 373] on span "select" at bounding box center [122, 378] width 10 height 10
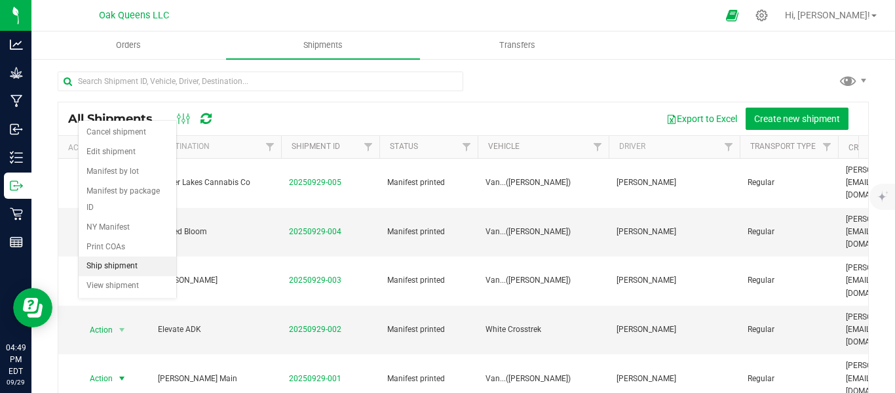
click at [117, 256] on li "Ship shipment" at bounding box center [128, 266] width 98 height 20
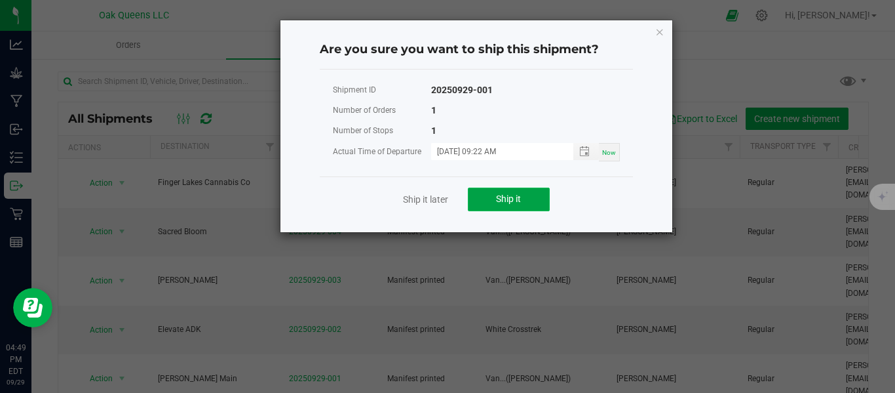
click at [501, 193] on button "Ship it" at bounding box center [509, 199] width 82 height 24
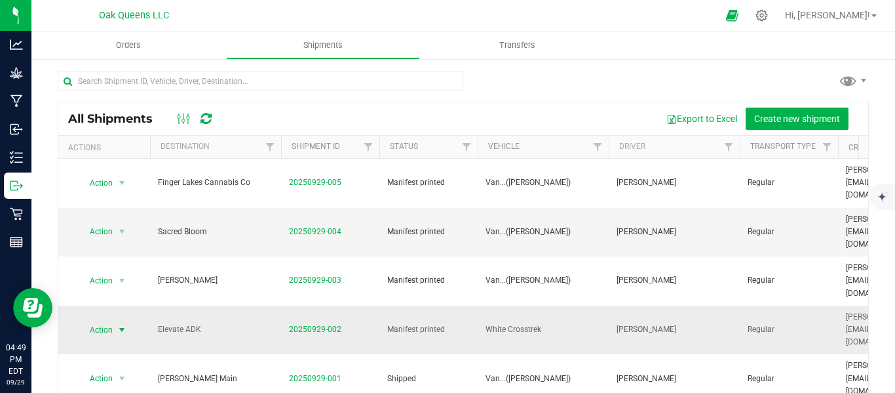
click at [123, 324] on span "select" at bounding box center [122, 329] width 10 height 10
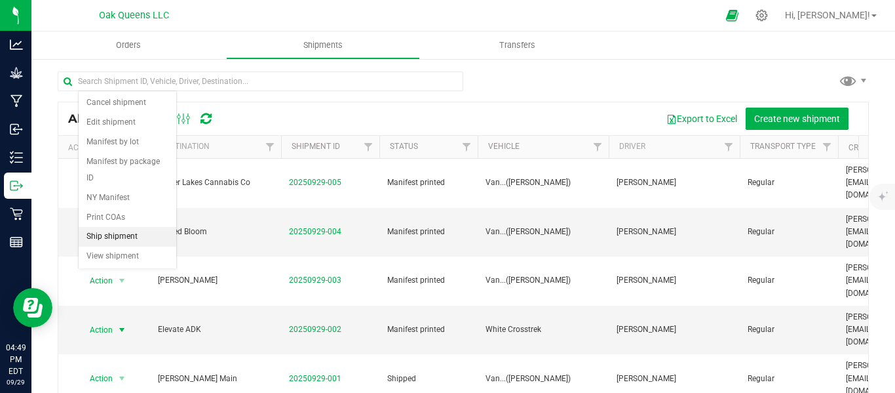
click at [114, 227] on li "Ship shipment" at bounding box center [128, 237] width 98 height 20
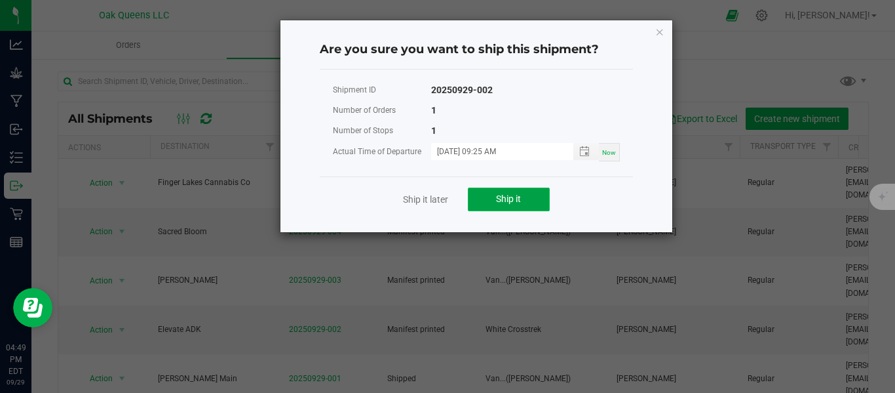
click at [498, 205] on button "Ship it" at bounding box center [509, 199] width 82 height 24
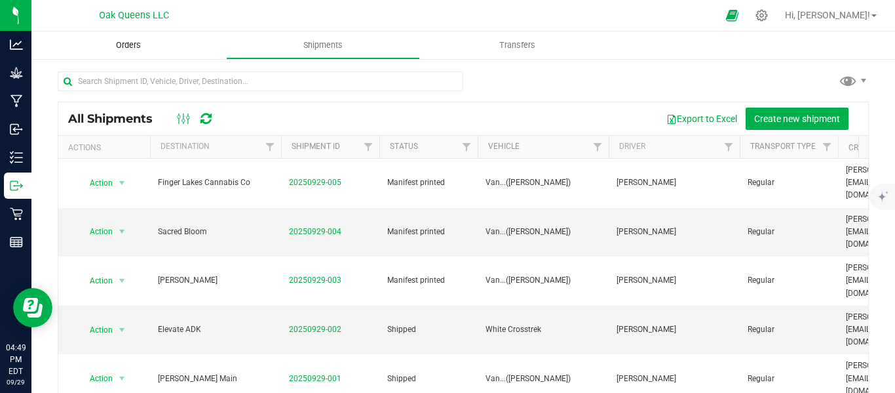
click at [134, 52] on uib-tab-heading "Orders" at bounding box center [128, 45] width 195 height 28
